Goal: Task Accomplishment & Management: Manage account settings

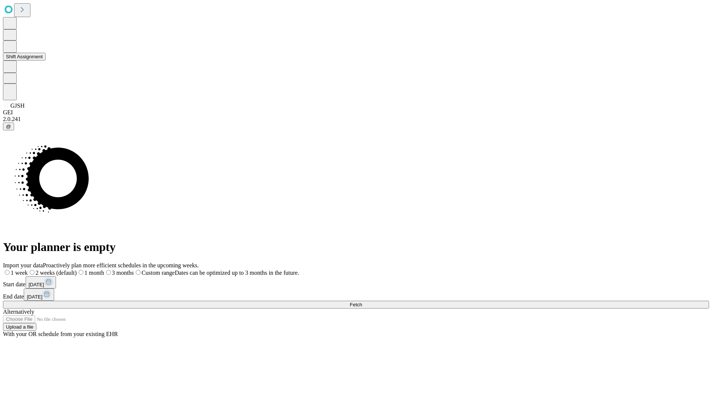
click at [46, 60] on button "Shift Assignment" at bounding box center [24, 57] width 43 height 8
